Goal: Transaction & Acquisition: Purchase product/service

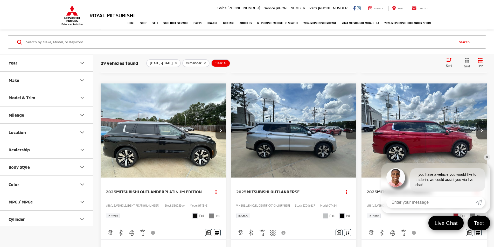
scroll to position [539, 0]
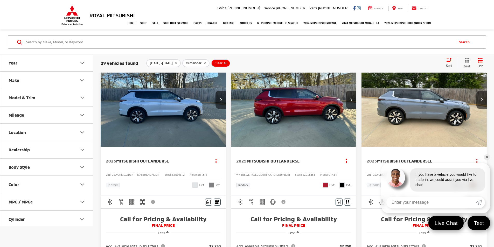
scroll to position [0, 0]
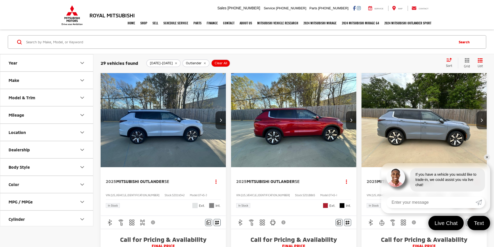
click at [245, 119] on img "2025 Mitsubishi Outlander SE 0" at bounding box center [294, 120] width 126 height 95
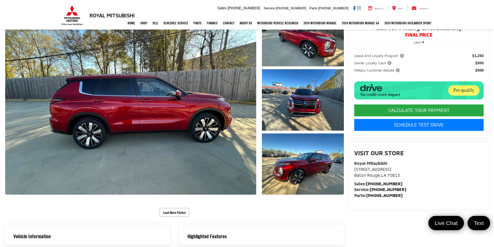
scroll to position [78, 0]
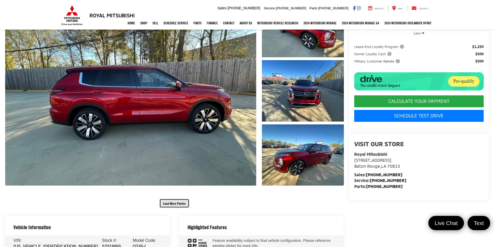
click at [183, 205] on button "Load More Photos" at bounding box center [175, 203] width 30 height 9
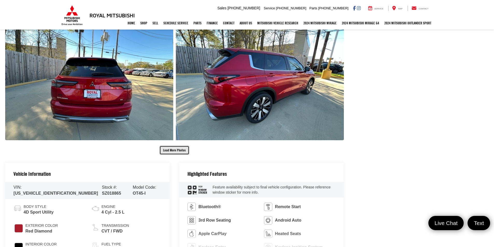
scroll to position [415, 0]
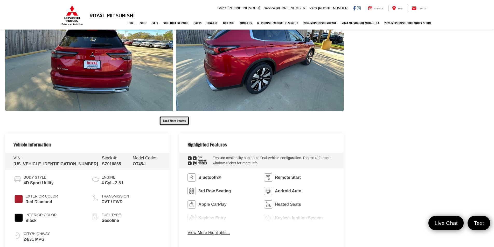
click at [171, 120] on button "Load More Photos" at bounding box center [175, 120] width 30 height 9
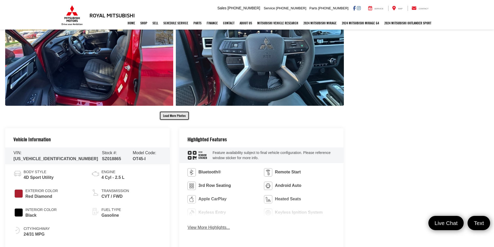
scroll to position [674, 0]
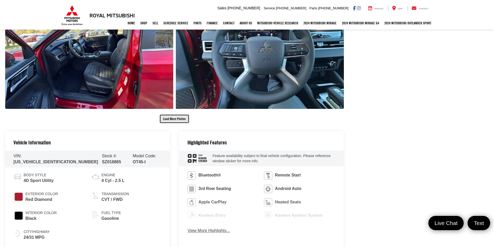
click at [180, 120] on button "Load More Photos" at bounding box center [175, 118] width 30 height 9
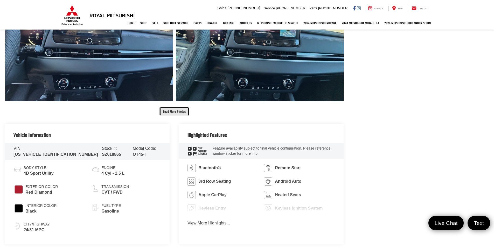
scroll to position [960, 0]
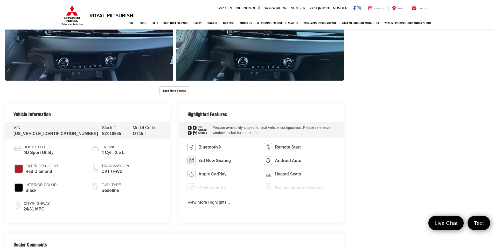
click at [180, 92] on button "Load More Photos" at bounding box center [175, 90] width 30 height 9
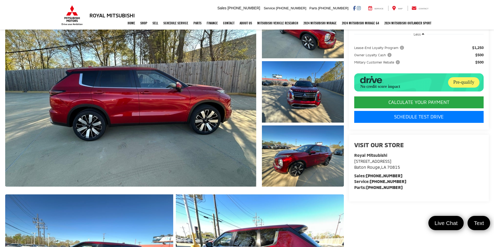
scroll to position [0, 0]
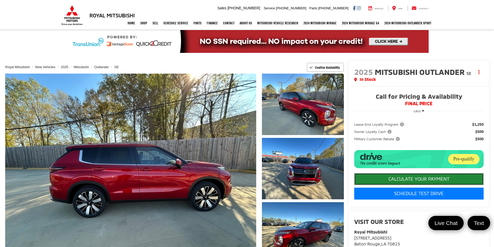
click at [422, 180] on button "CALCULATE YOUR PAYMENT" at bounding box center [418, 179] width 129 height 12
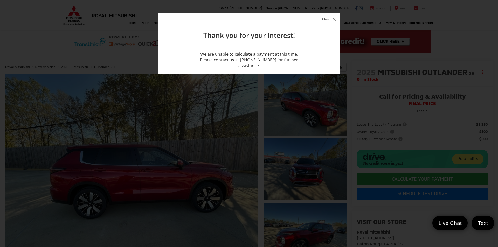
click at [335, 19] on icon "button" at bounding box center [334, 19] width 3 height 3
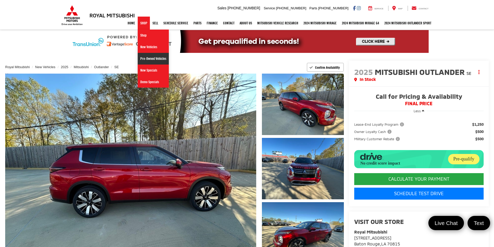
click at [138, 62] on link "Pre-Owned Vehicles" at bounding box center [153, 59] width 31 height 12
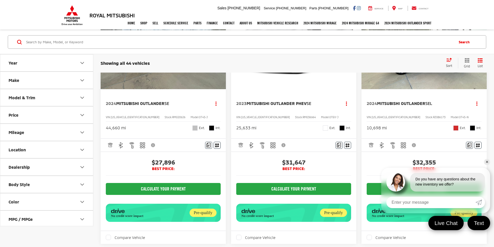
scroll to position [571, 0]
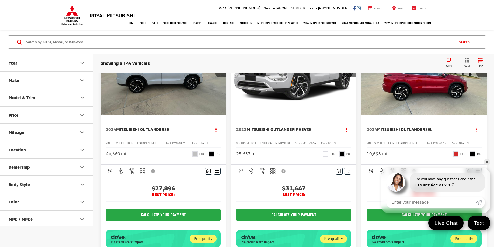
click at [448, 61] on icon "Select sort value" at bounding box center [449, 59] width 5 height 3
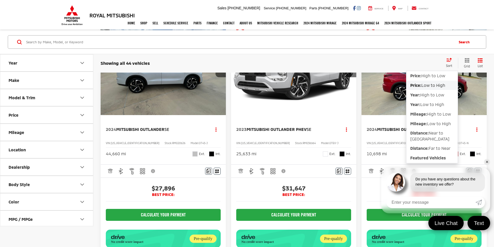
click at [432, 87] on span "Low to High" at bounding box center [433, 85] width 24 height 5
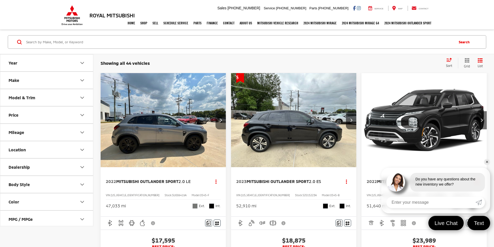
click at [216, 111] on button "Next image" at bounding box center [221, 120] width 10 height 18
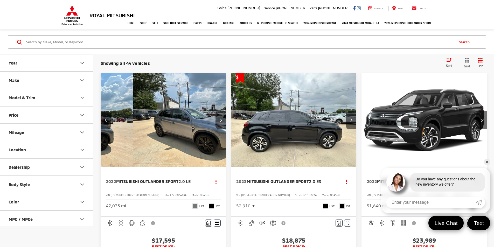
click at [216, 111] on button "Next image" at bounding box center [221, 120] width 10 height 18
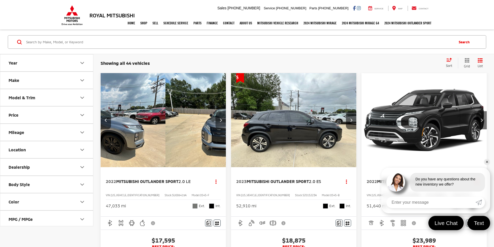
click at [216, 111] on button "Next image" at bounding box center [221, 120] width 10 height 18
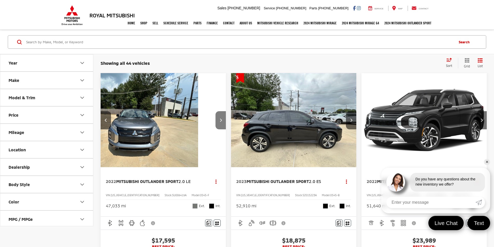
click at [216, 111] on button "Next image" at bounding box center [221, 120] width 10 height 18
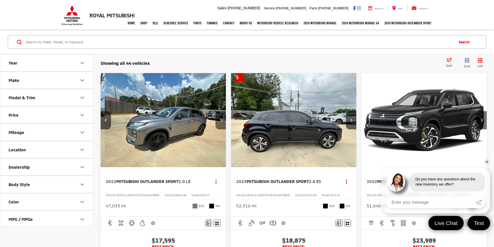
click at [216, 111] on button "Next image" at bounding box center [221, 120] width 10 height 18
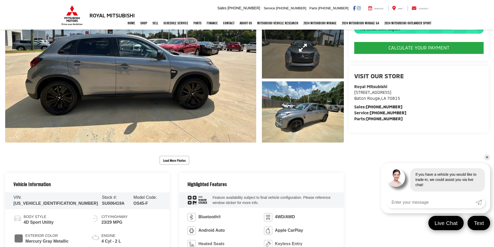
scroll to position [130, 0]
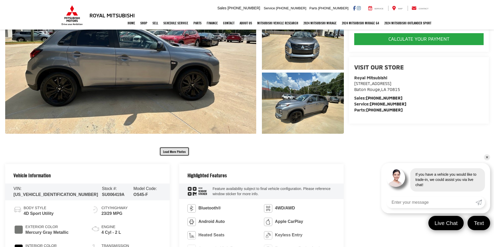
click at [177, 151] on button "Load More Photos" at bounding box center [175, 151] width 30 height 9
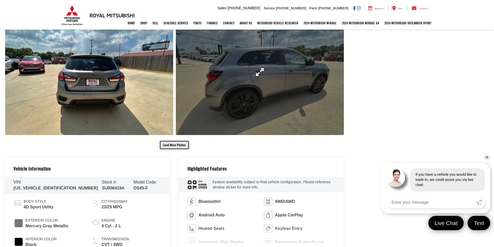
scroll to position [415, 0]
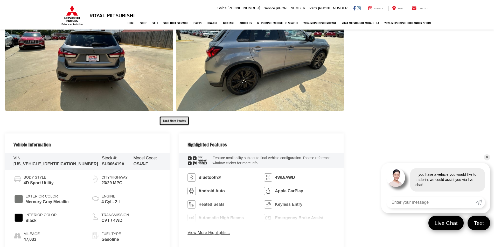
click at [174, 118] on button "Load More Photos" at bounding box center [175, 120] width 30 height 9
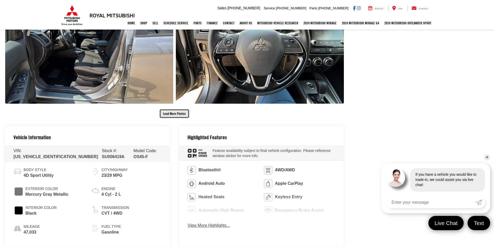
scroll to position [726, 0]
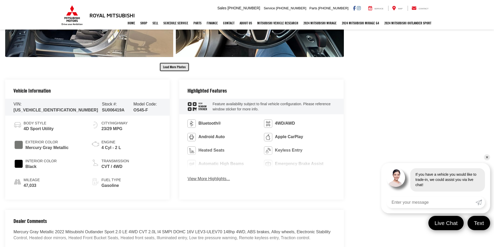
click at [176, 63] on button "Load More Photos" at bounding box center [175, 67] width 30 height 9
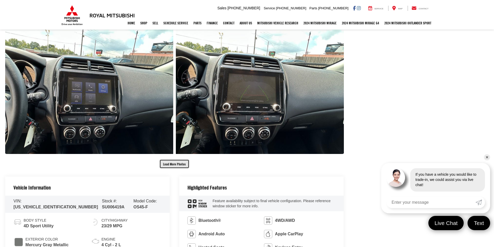
scroll to position [882, 0]
